Goal: Information Seeking & Learning: Learn about a topic

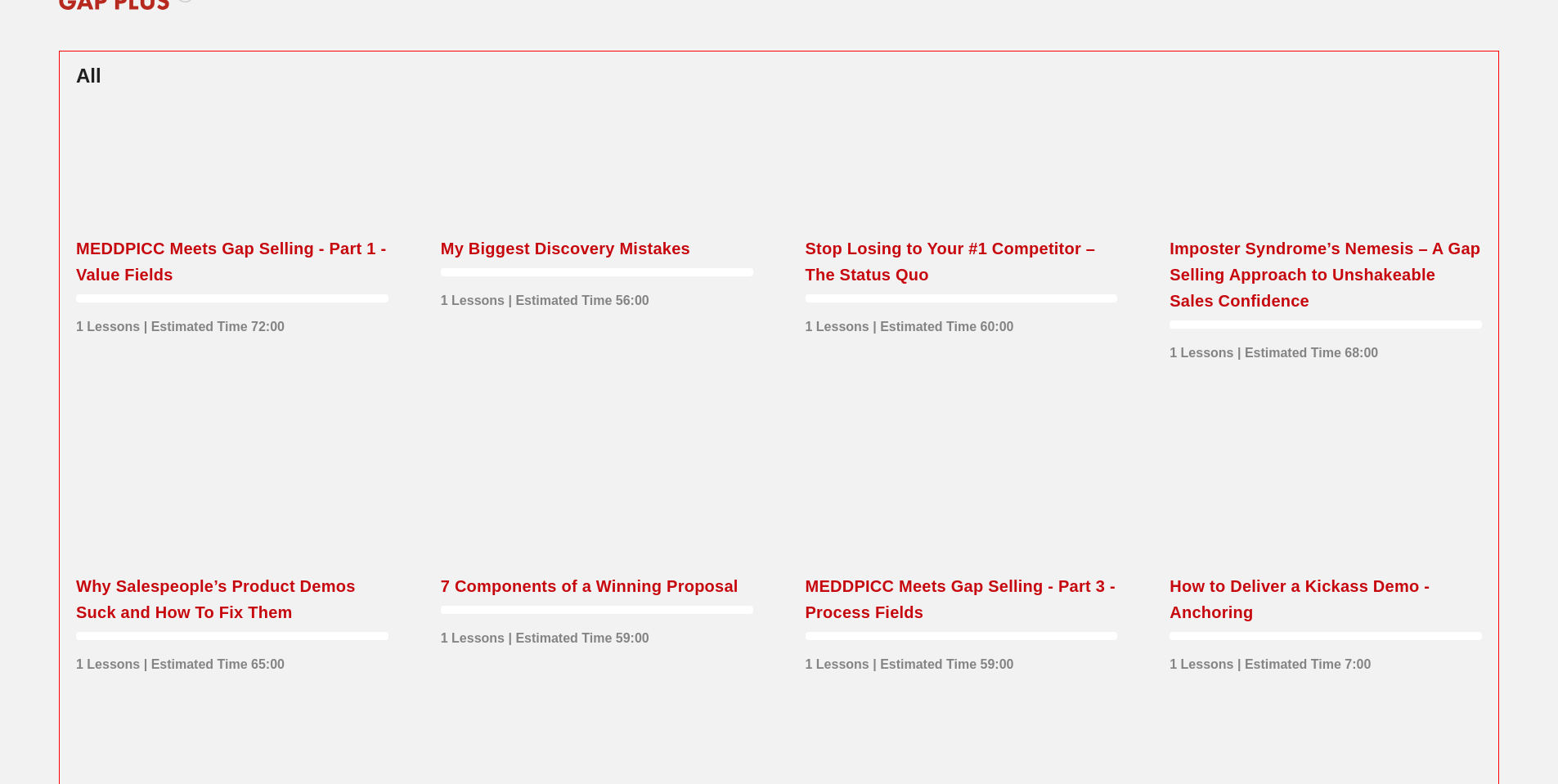
scroll to position [491, 0]
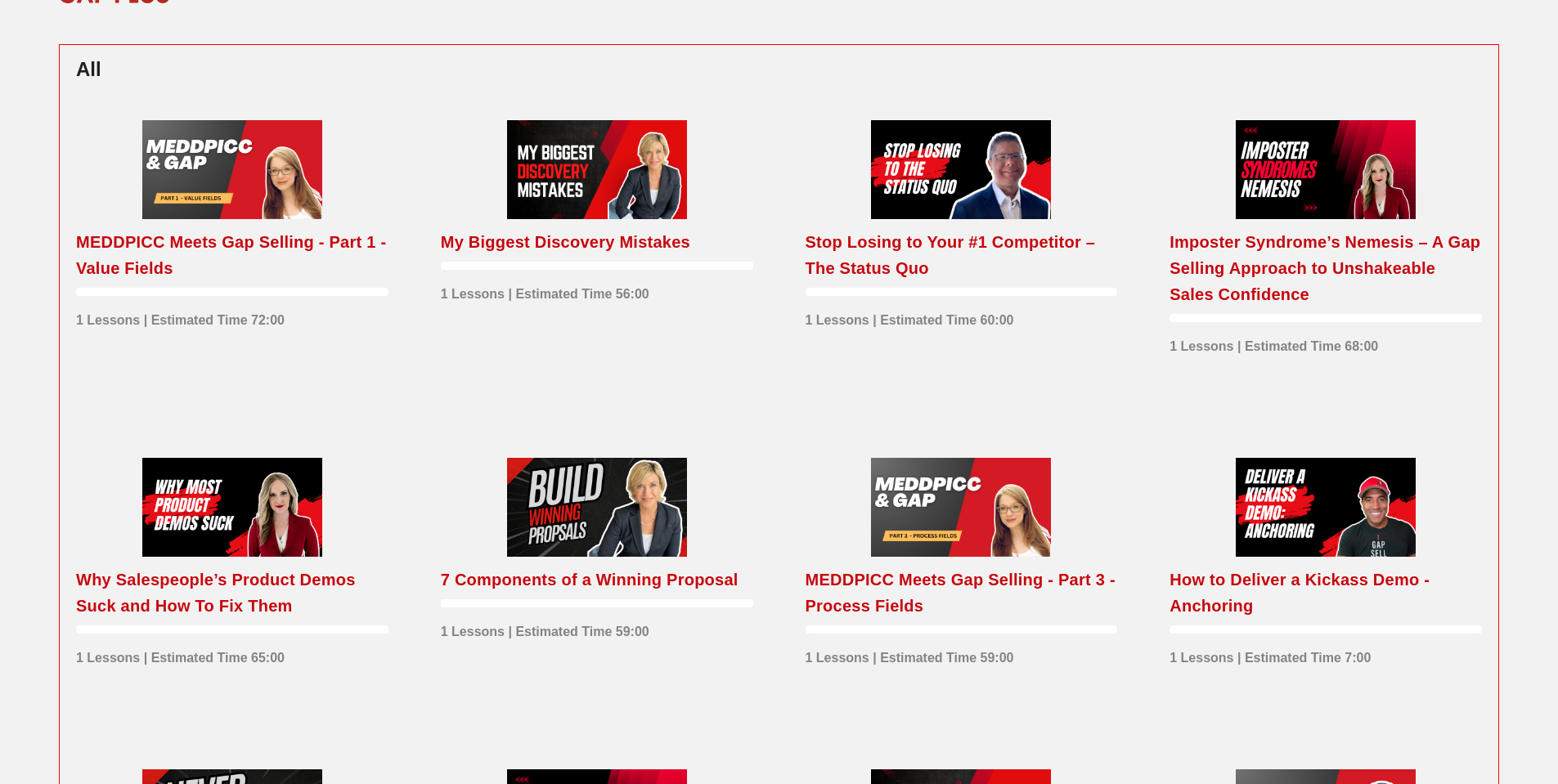
click at [1289, 506] on div at bounding box center [1325, 507] width 180 height 99
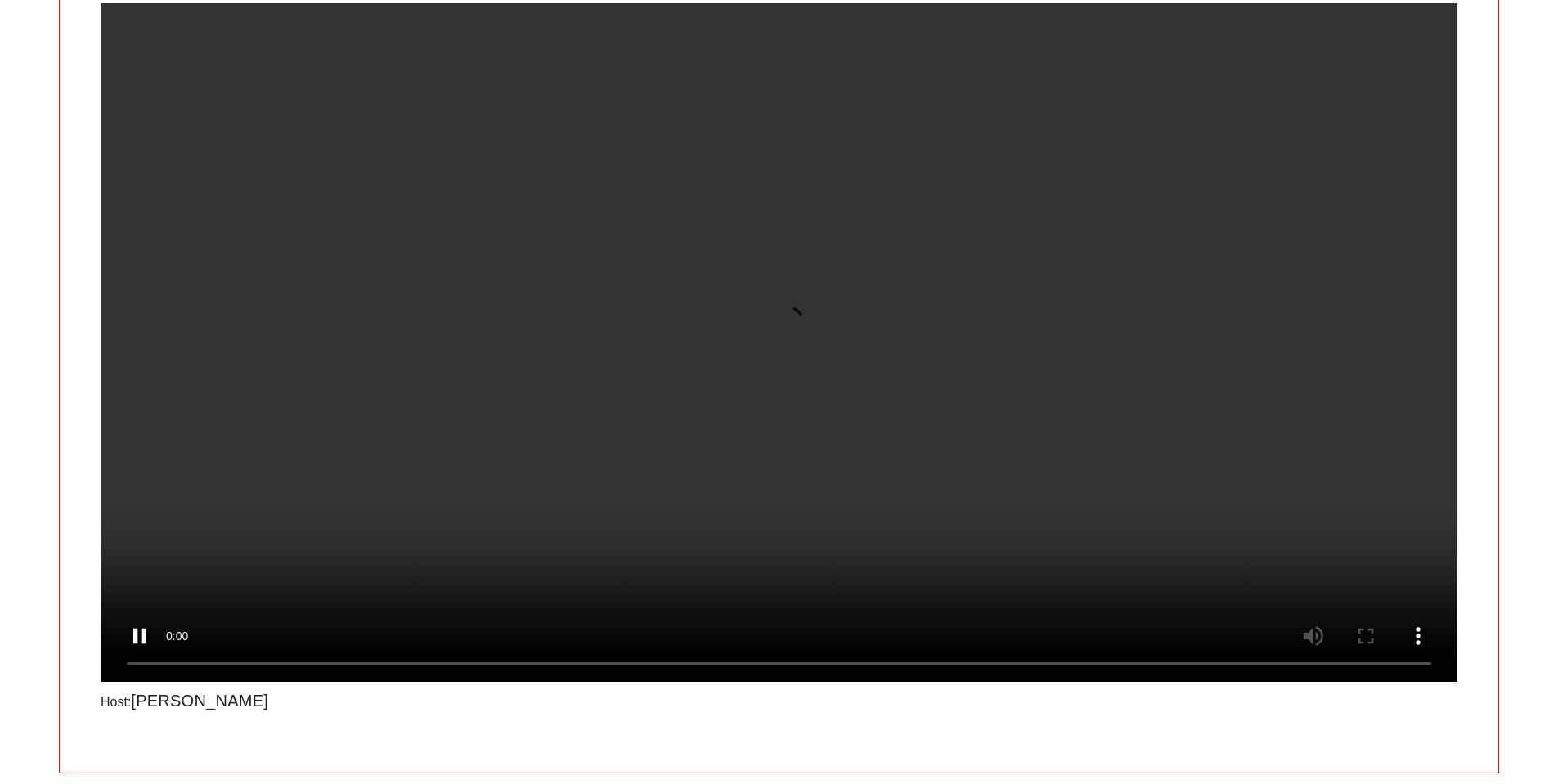
scroll to position [164, 0]
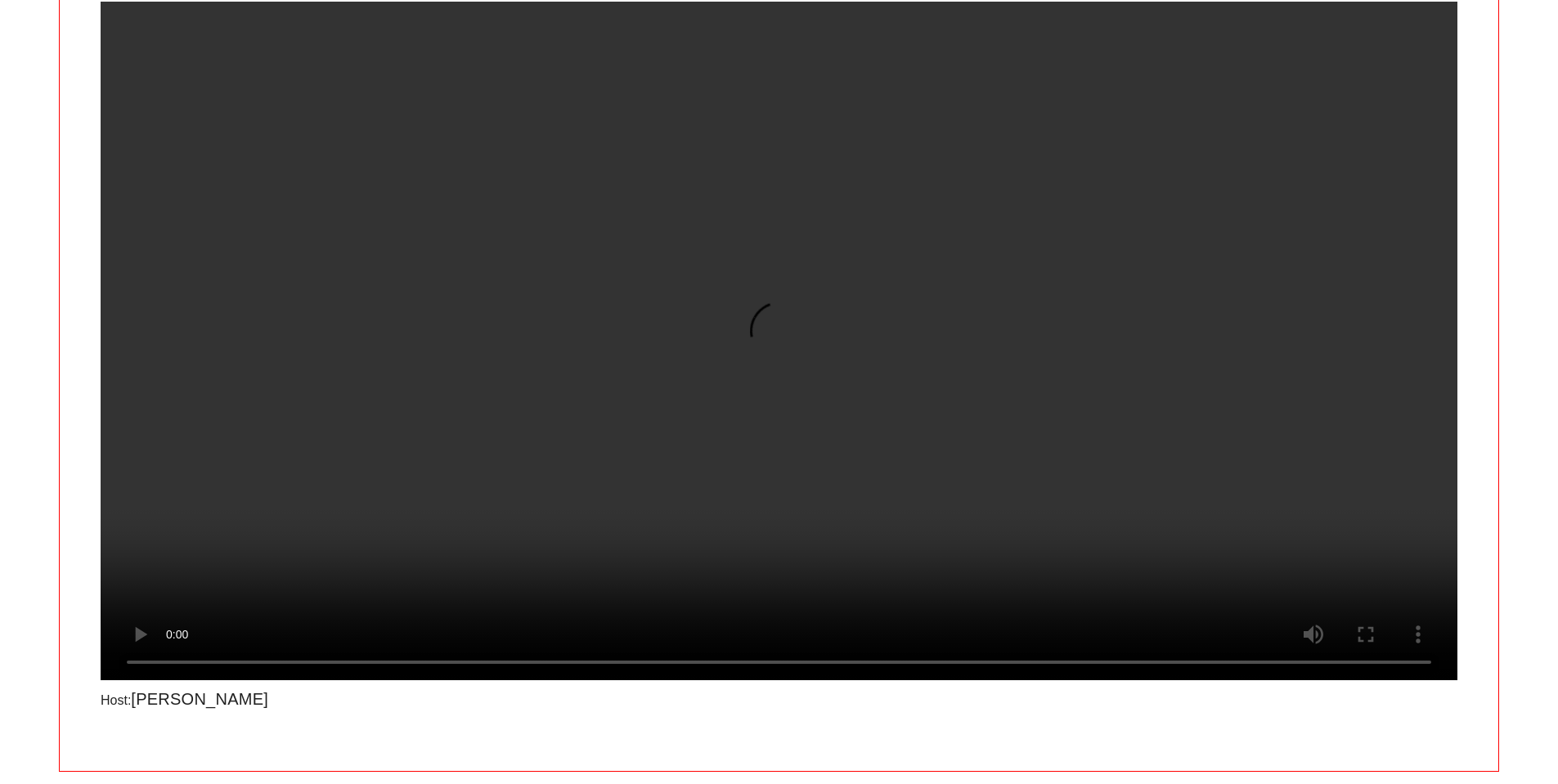
click at [721, 671] on video at bounding box center [779, 341] width 1357 height 679
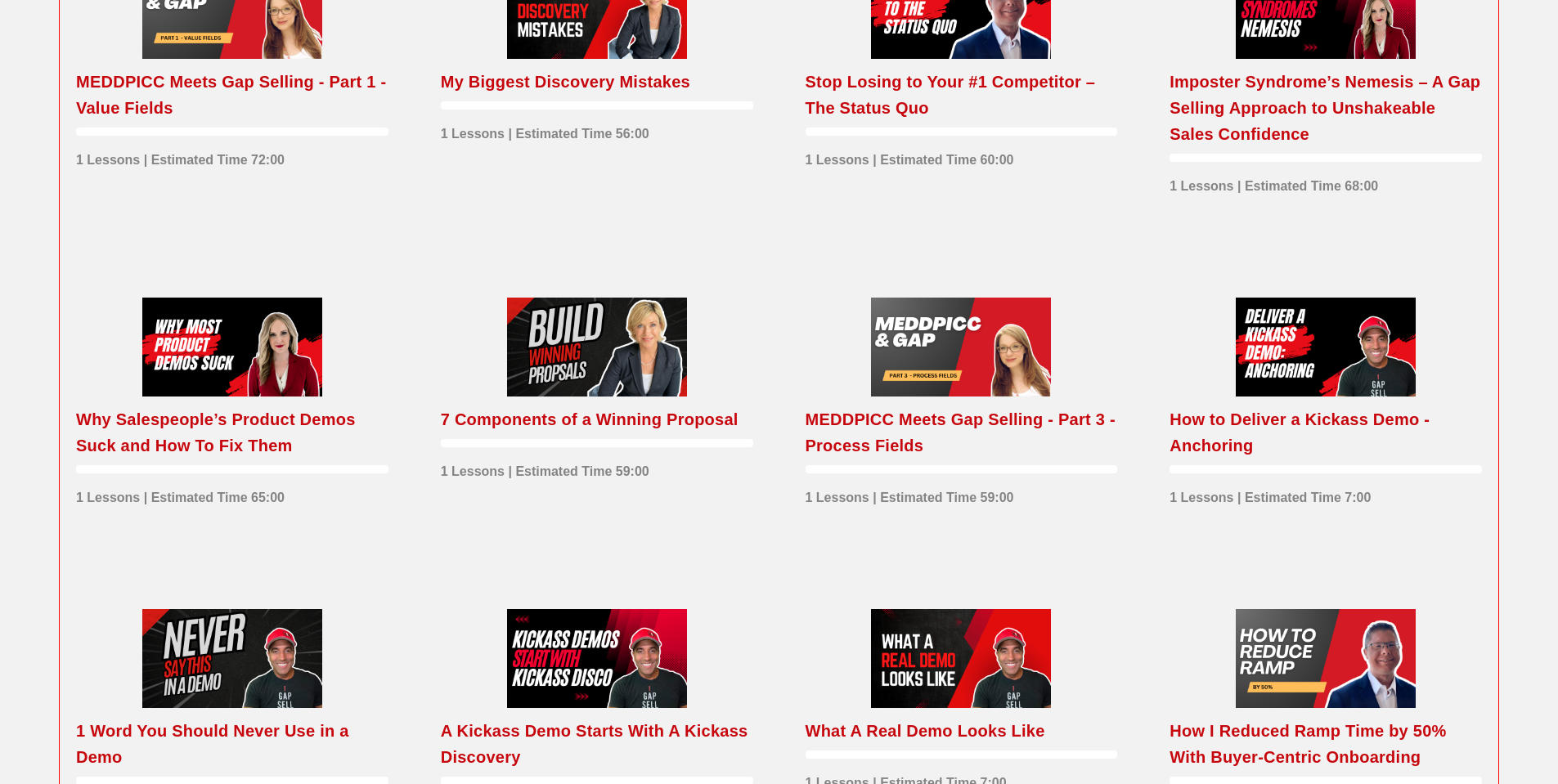
scroll to position [662, 0]
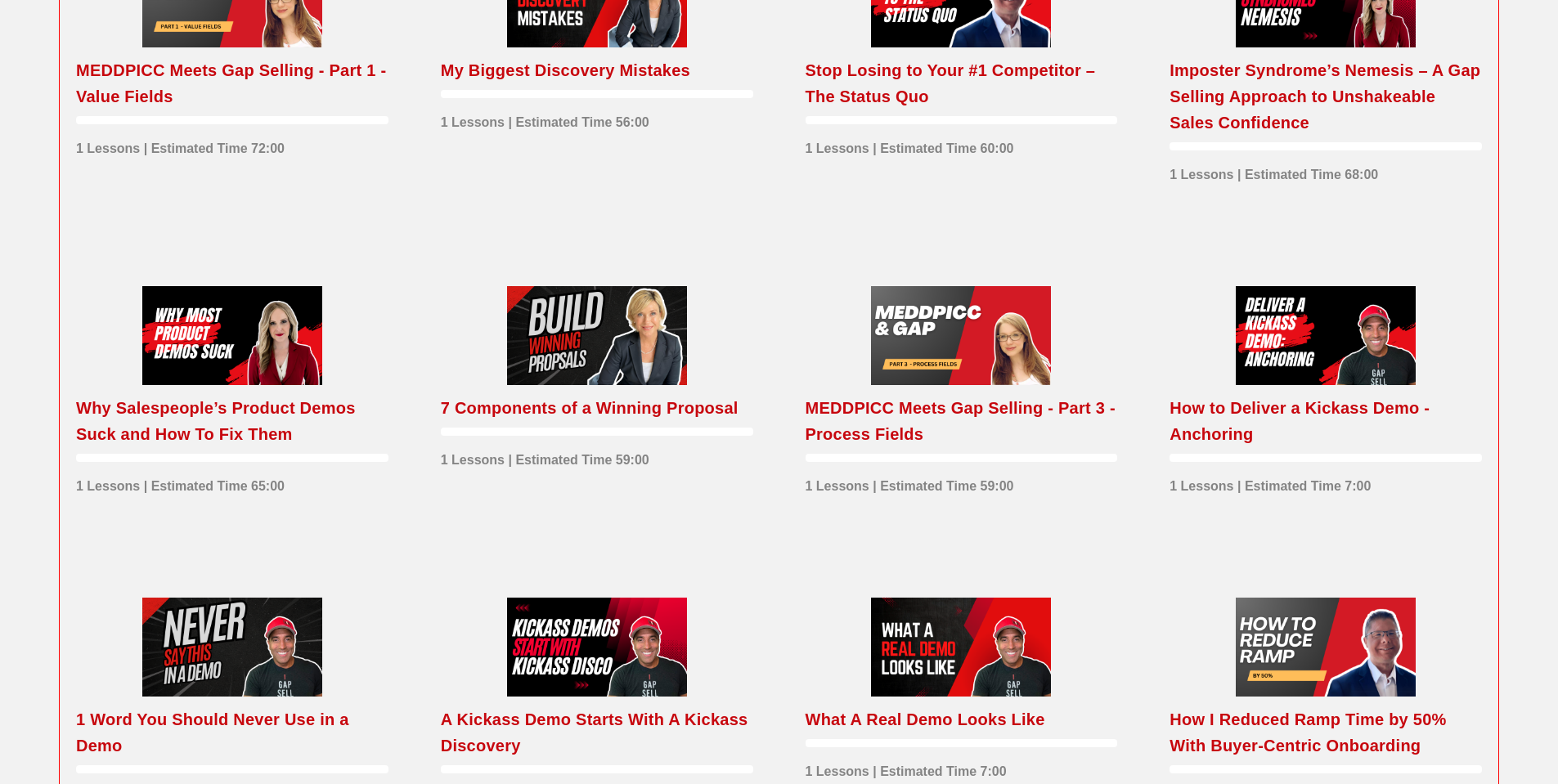
click at [237, 341] on div at bounding box center [232, 336] width 180 height 99
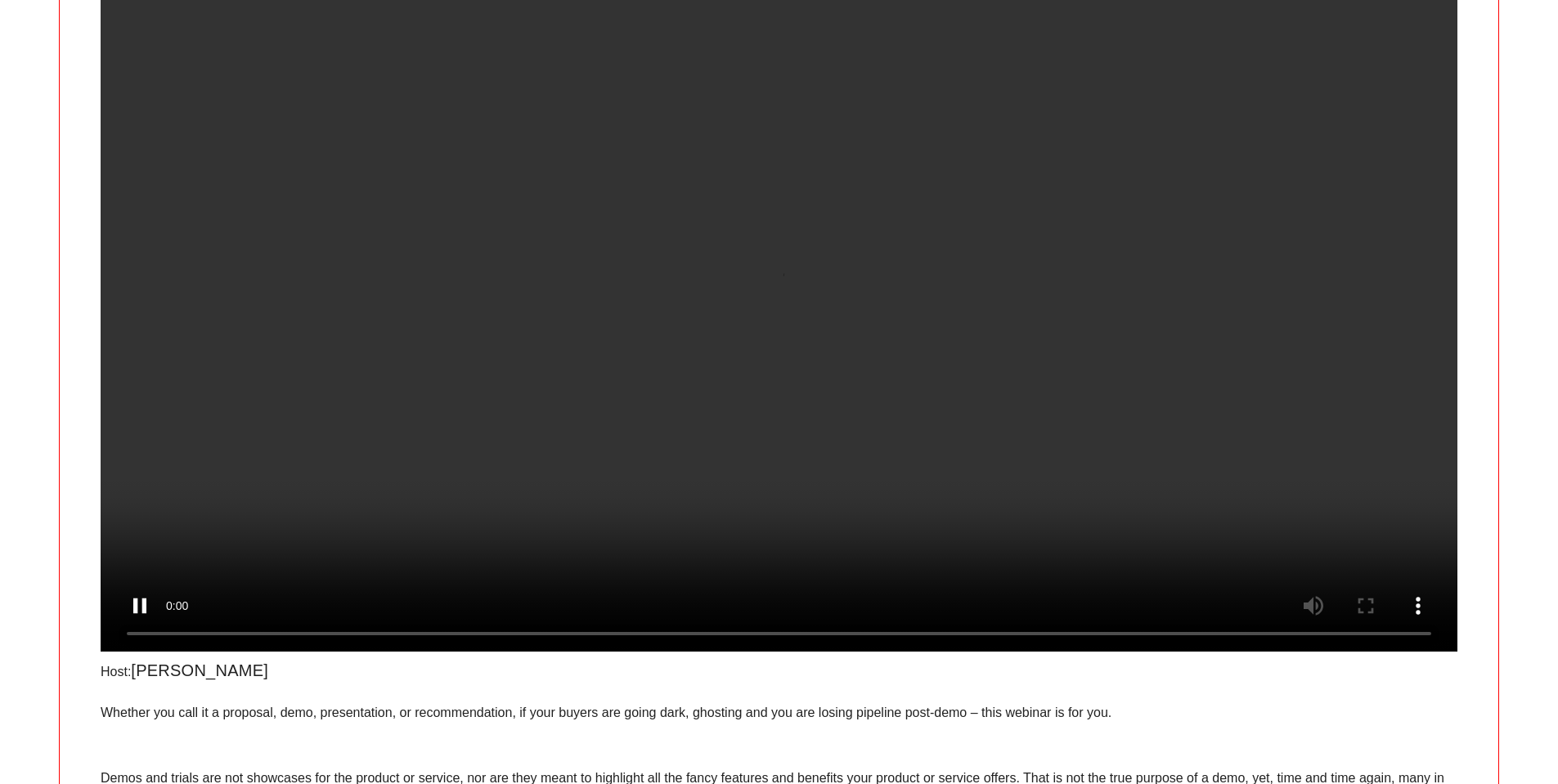
scroll to position [164, 0]
